Goal: Task Accomplishment & Management: Complete application form

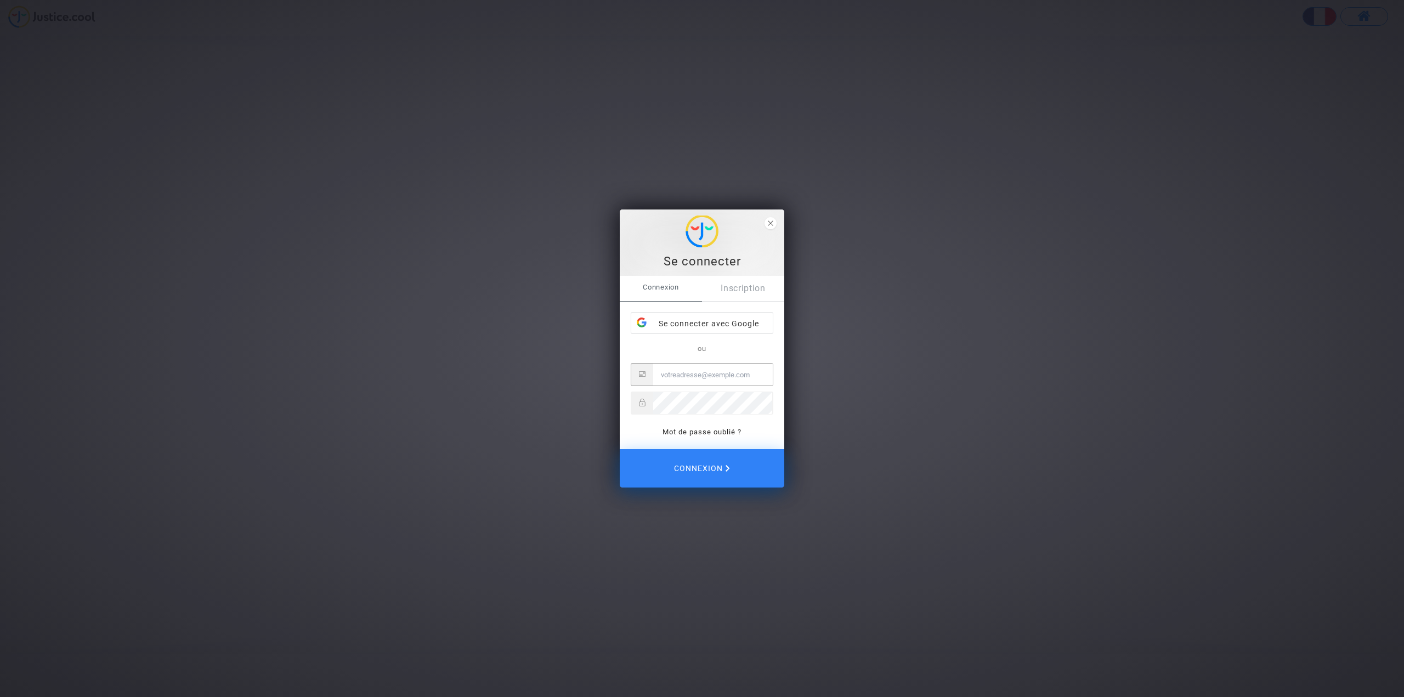
click at [703, 374] on input "Email" at bounding box center [713, 375] width 120 height 22
type input "[EMAIL_ADDRESS][PERSON_NAME][DOMAIN_NAME]"
click at [620, 449] on button "Connexion" at bounding box center [702, 468] width 165 height 38
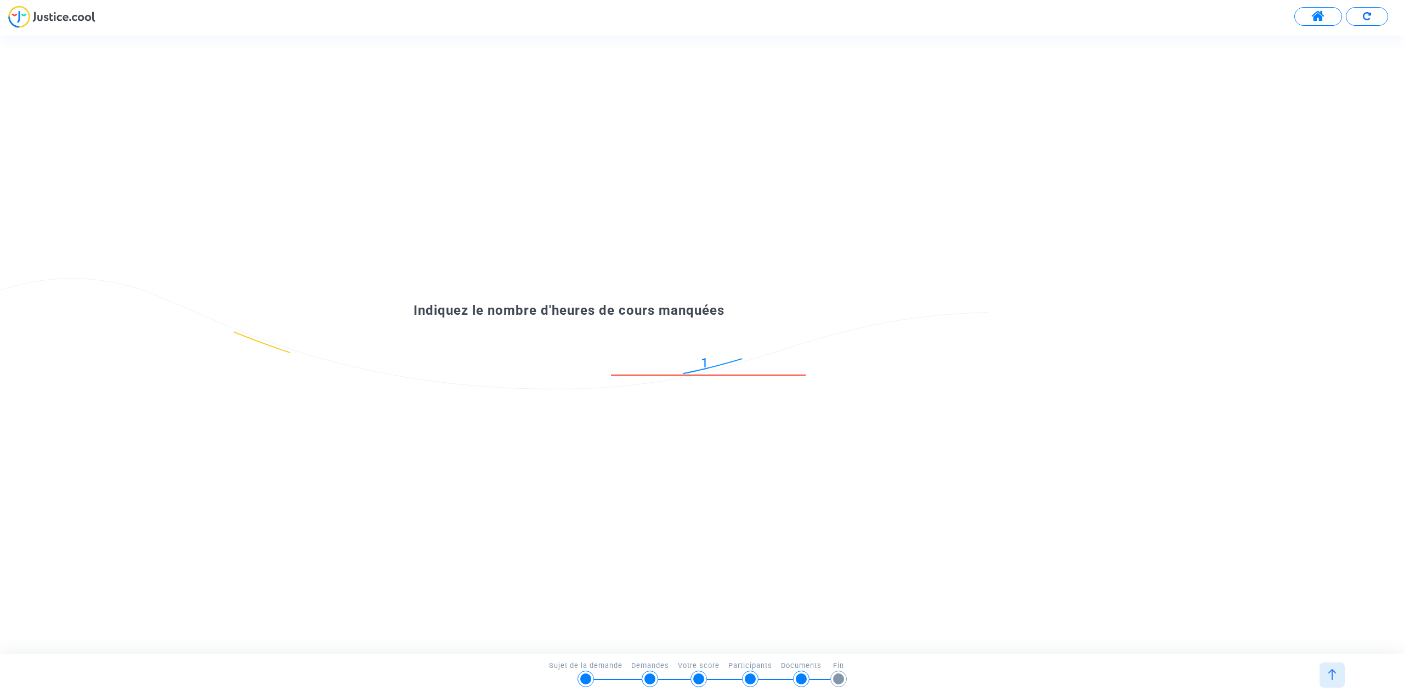
click at [804, 358] on input "1" at bounding box center [708, 363] width 195 height 15
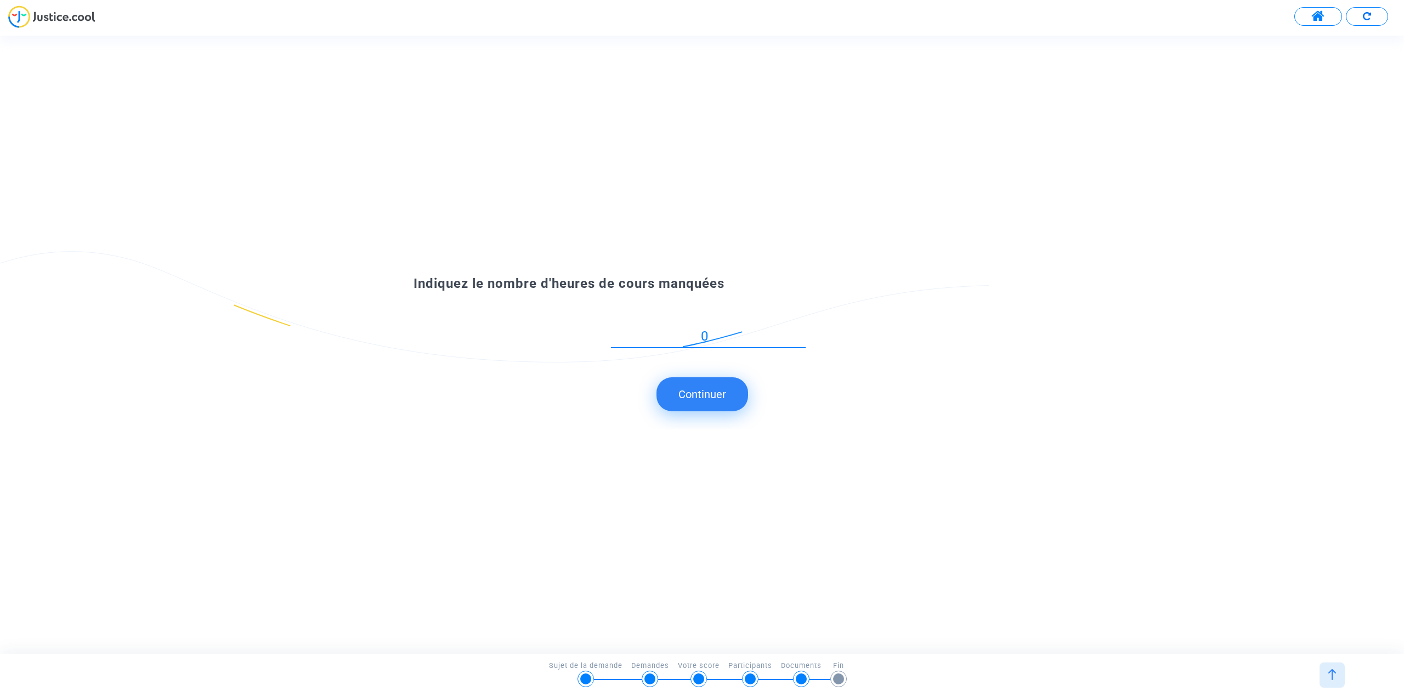
type input "0"
click at [801, 340] on input "0" at bounding box center [708, 336] width 195 height 15
